Goal: Task Accomplishment & Management: Manage account settings

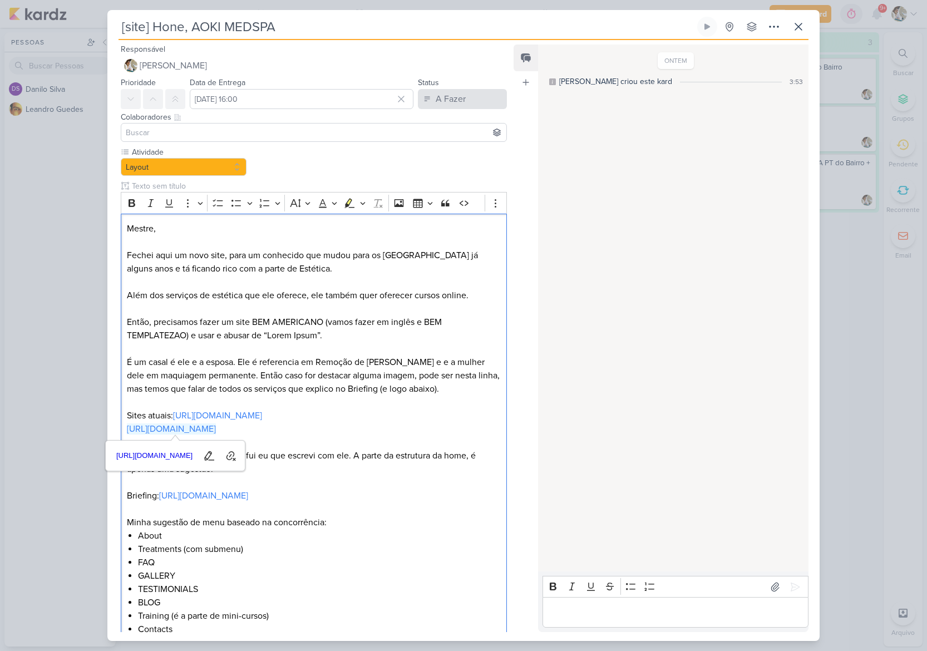
click at [486, 97] on button "A Fazer" at bounding box center [462, 99] width 89 height 20
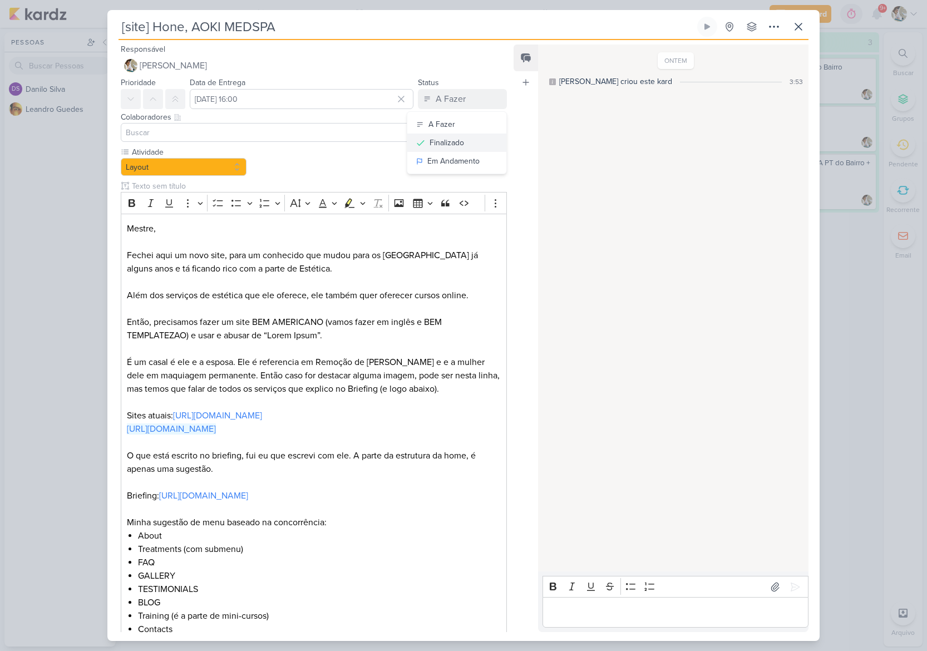
click at [444, 142] on div "Finalizado" at bounding box center [447, 143] width 34 height 12
click at [612, 606] on p "Editor editing area: main" at bounding box center [675, 612] width 254 height 13
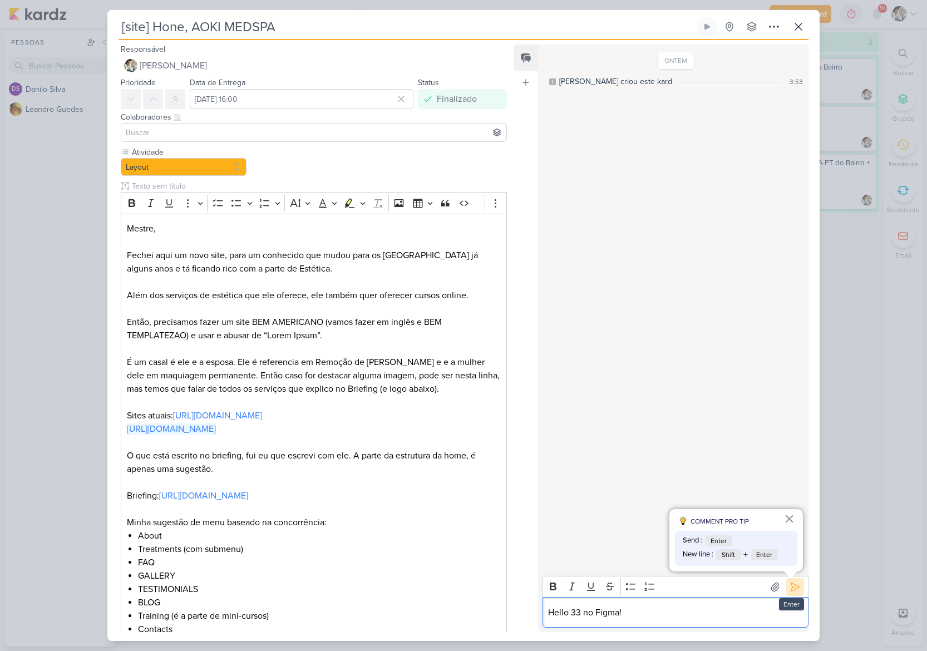
click at [791, 585] on icon at bounding box center [795, 586] width 11 height 11
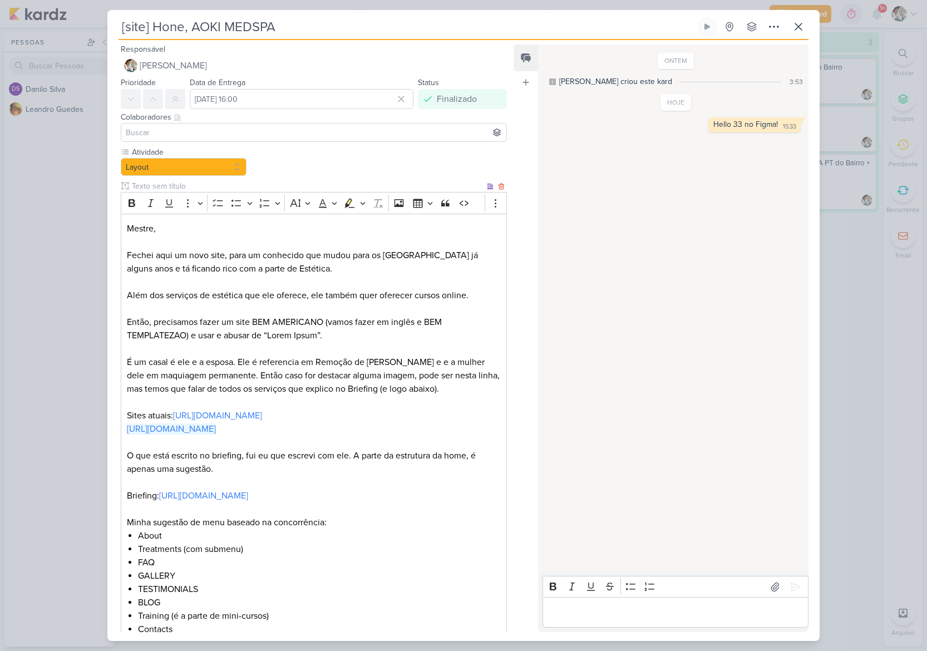
scroll to position [435, 0]
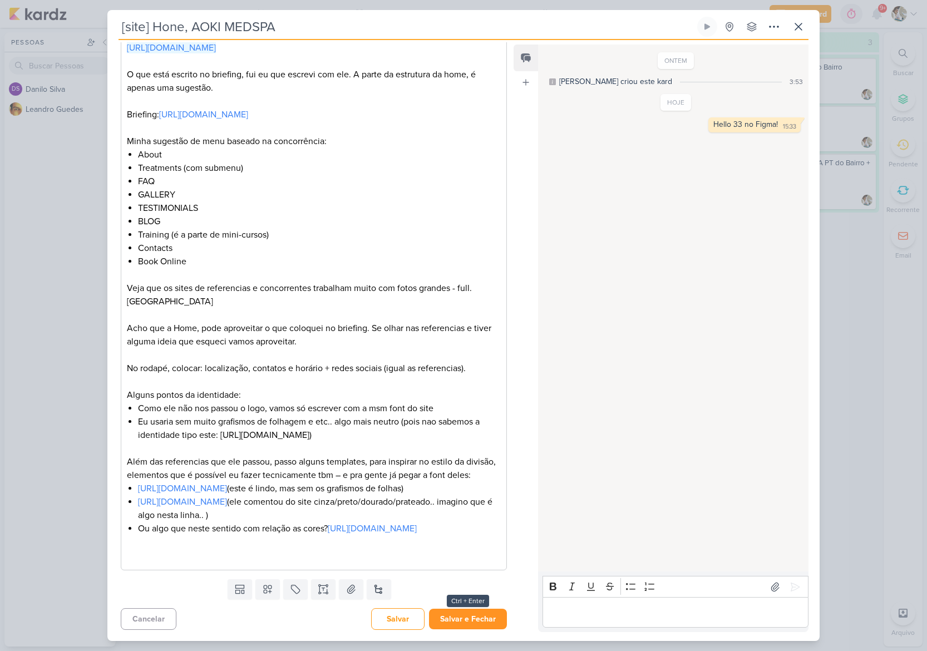
click at [463, 623] on button "Salvar e Fechar" at bounding box center [468, 619] width 78 height 21
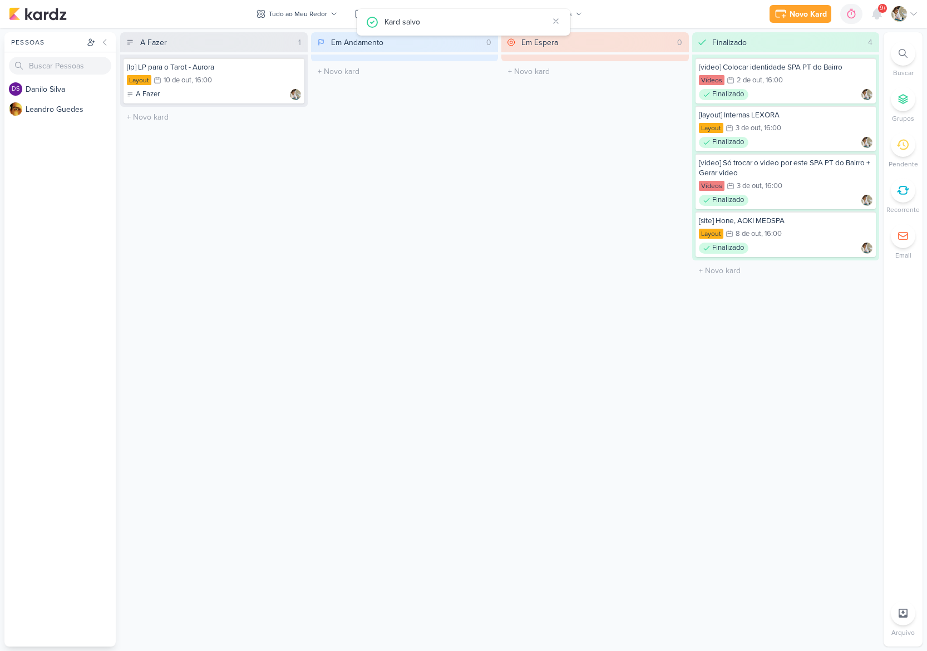
click at [229, 172] on div "A Fazer 1 [lp] LP para o Tarot - Aurora Layout 10/10 [DATE] 16:00 A Fazer" at bounding box center [214, 339] width 188 height 614
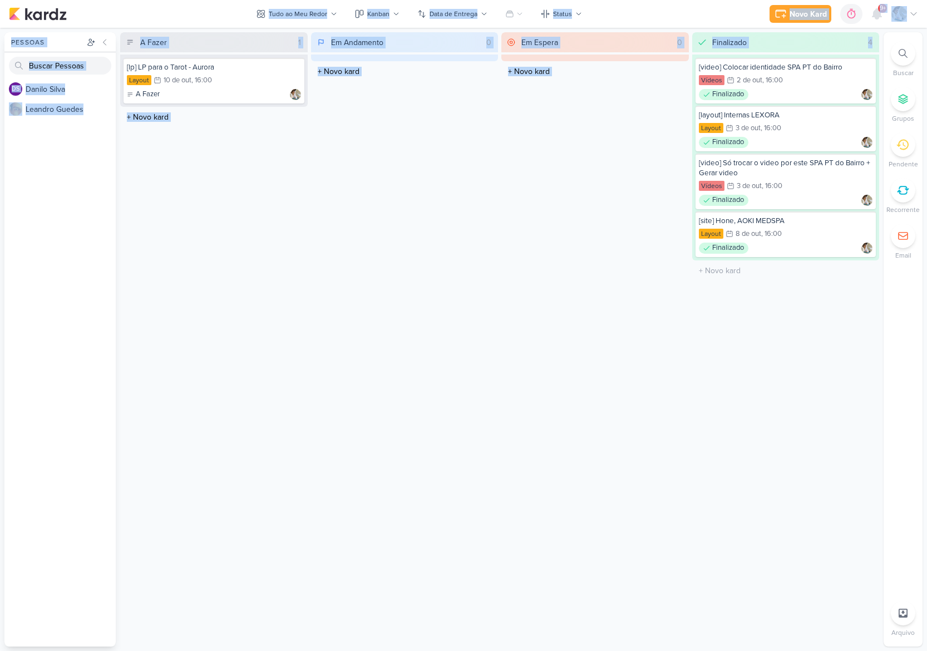
drag, startPoint x: 732, startPoint y: 3, endPoint x: 847, endPoint y: 51, distance: 124.2
click at [847, 51] on body "1.107.0 [GEOGRAPHIC_DATA] Ctrl + k 0h0m Sessão desligada... Hoje 0h0m Semana 0h…" at bounding box center [463, 325] width 927 height 651
click at [669, 8] on div "Novo Kard Ctrl + k 0h0m Sessão desligada... Hoje 0h0m Semana 0h0m Mês 0h0m" at bounding box center [463, 14] width 909 height 28
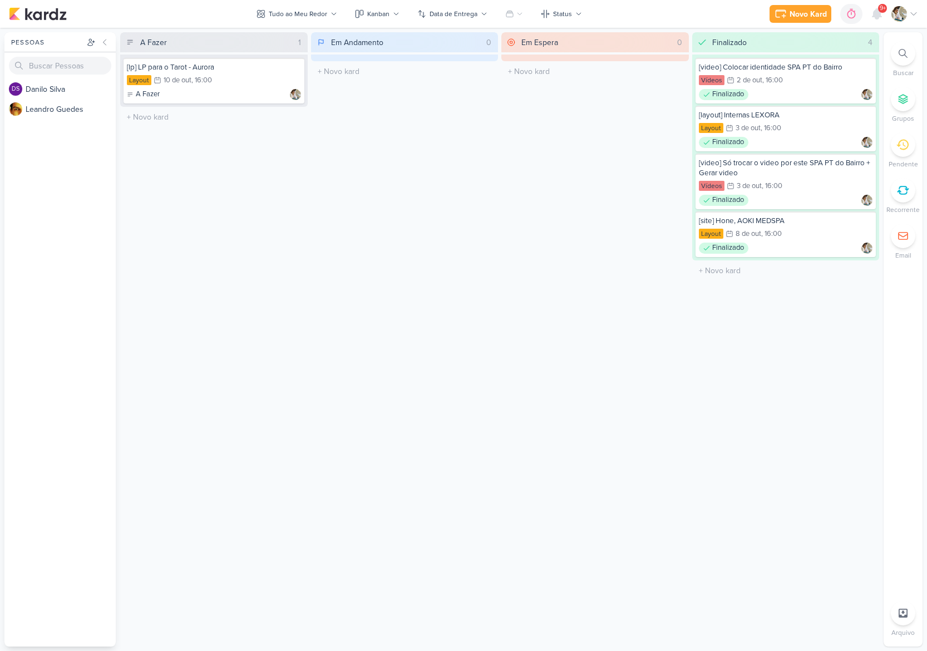
click at [354, 244] on div "Em Andamento 0 O título do kard deve ter menos que 100 caracteres" at bounding box center [405, 339] width 188 height 614
click at [242, 80] on div "Layout 10/10 [DATE] 16:00" at bounding box center [214, 81] width 174 height 12
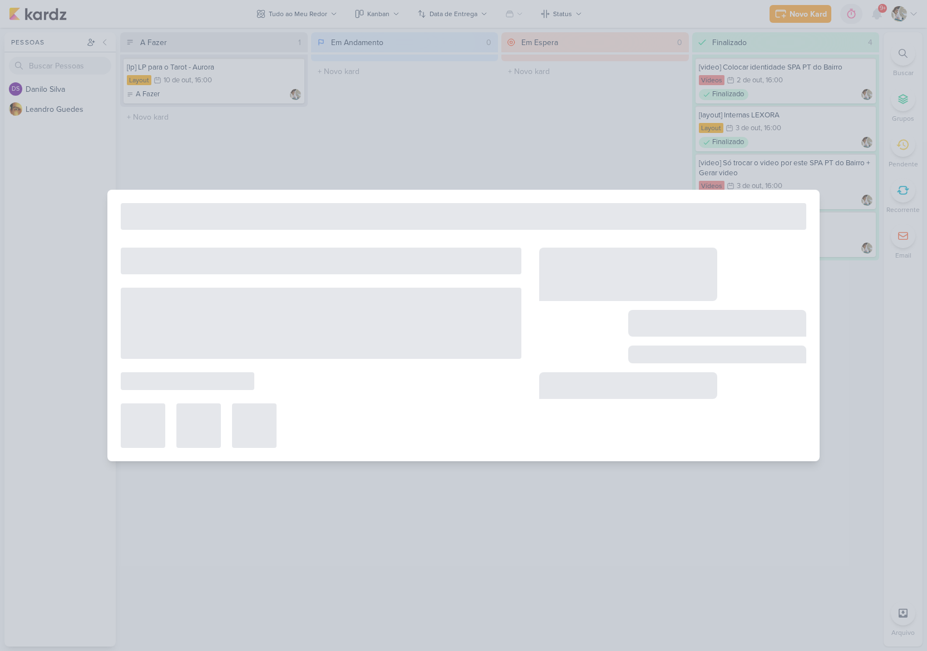
type input "[lp] LP para o Tarot - Aurora"
type input "[DATE] 16:00"
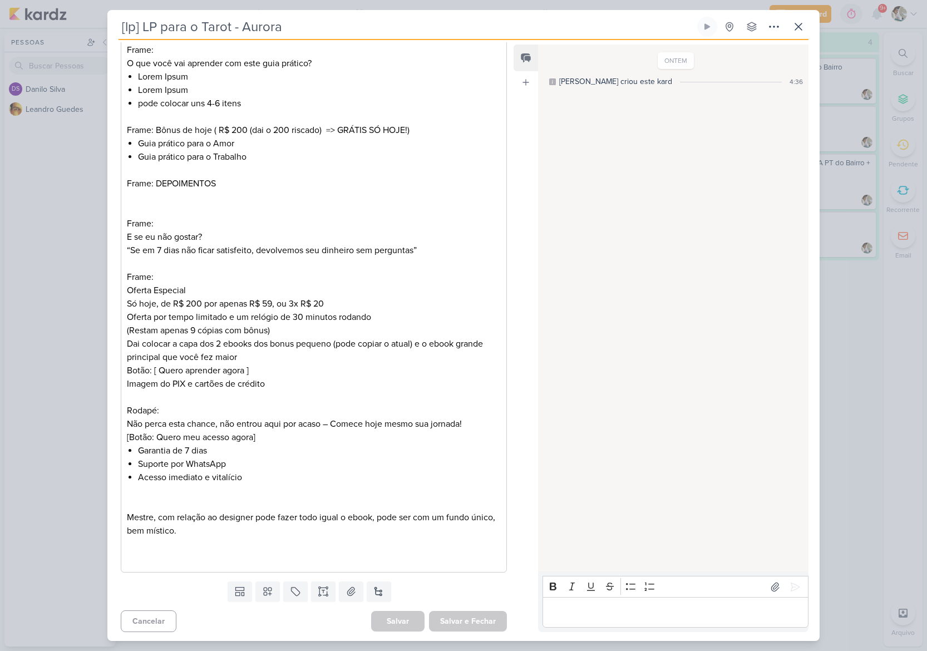
scroll to position [515, 0]
click at [82, 536] on div "[lp] LP para o Tarot - Aurora Criado por [PERSON_NAME]" at bounding box center [463, 325] width 927 height 651
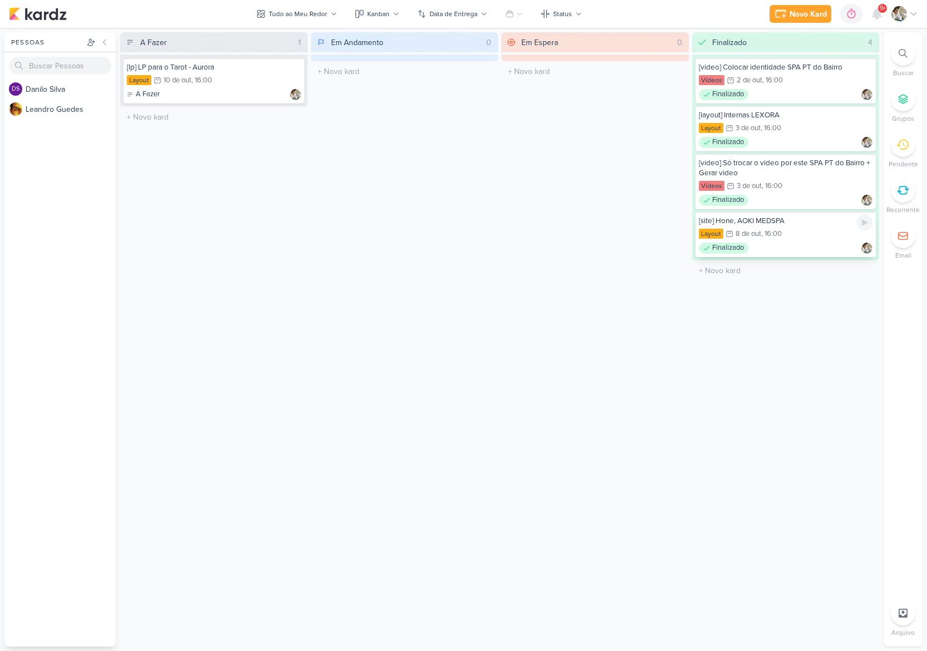
click at [770, 228] on div "[site] Hone, AOKI MEDSPA Layout 8/10 [DATE] 16:00 Finalizado" at bounding box center [785, 234] width 181 height 46
click at [817, 227] on div "[site] Hone, AOKI MEDSPA Layout 8/10 [DATE] 16:00 Finalizado" at bounding box center [785, 234] width 181 height 46
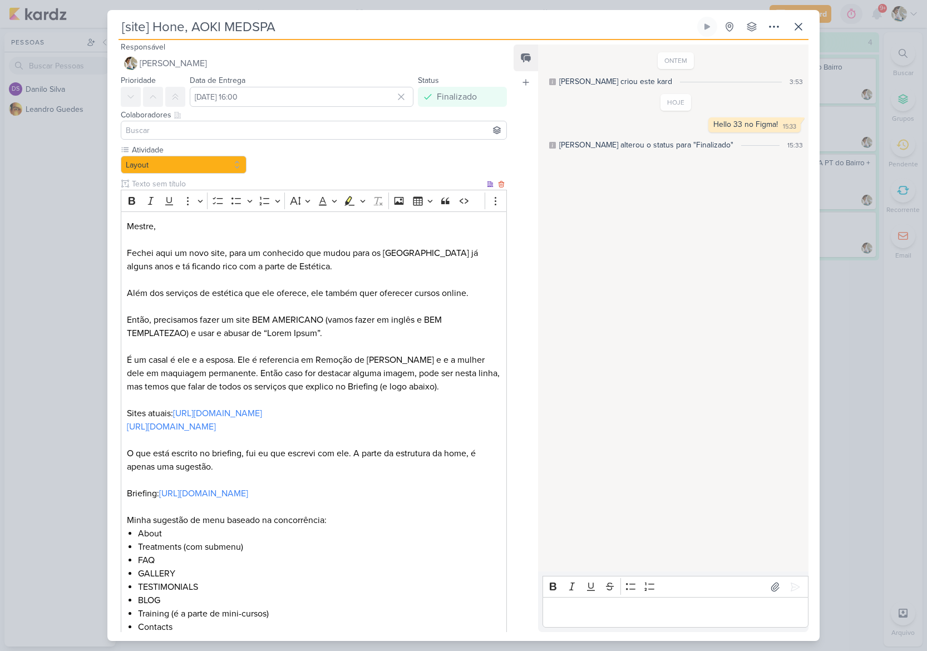
scroll to position [10, 0]
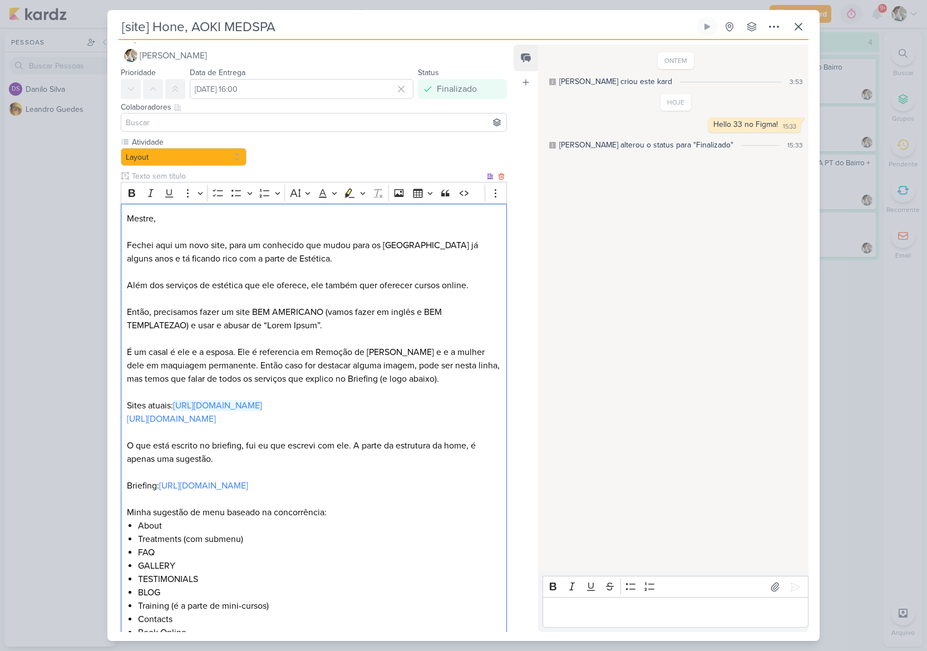
drag, startPoint x: 268, startPoint y: 405, endPoint x: 305, endPoint y: 396, distance: 38.3
click at [175, 406] on p "Sites atuais: [URL][DOMAIN_NAME]" at bounding box center [314, 405] width 374 height 13
click at [37, 184] on div "[site] Hone, AOKI MEDSPA Criado por [PERSON_NAME]" at bounding box center [463, 325] width 927 height 651
